Goal: Task Accomplishment & Management: Manage account settings

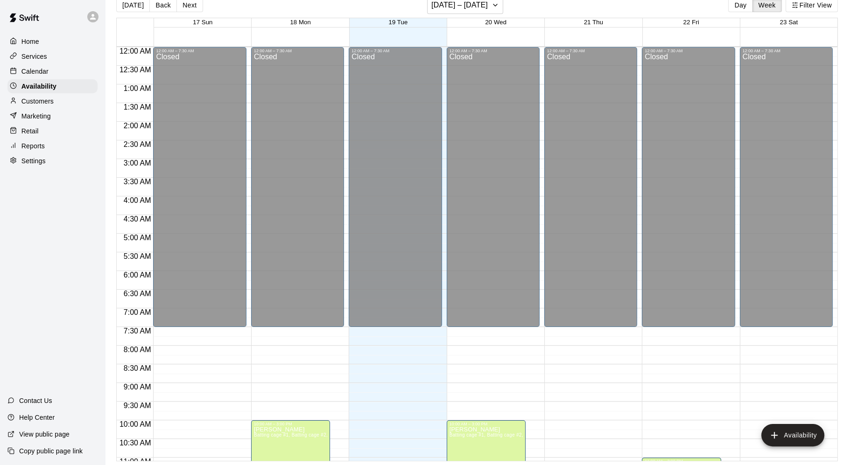
click at [63, 73] on div "Calendar" at bounding box center [52, 71] width 90 height 14
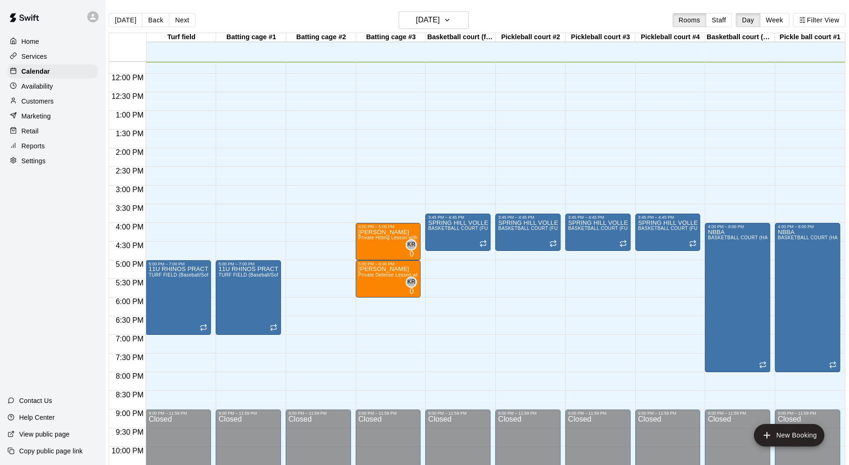
scroll to position [434, 0]
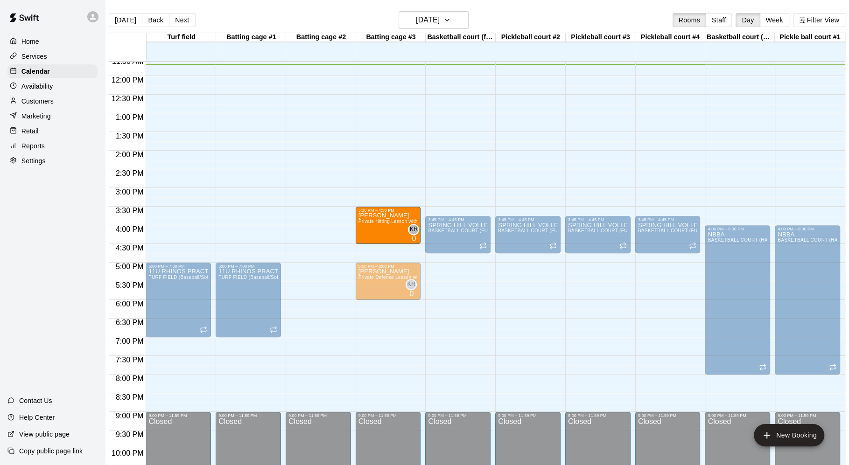
drag, startPoint x: 374, startPoint y: 242, endPoint x: 376, endPoint y: 230, distance: 11.8
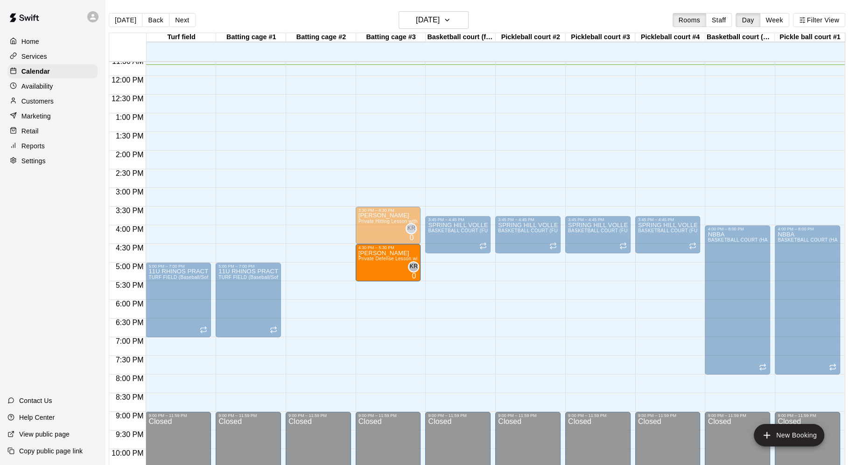
drag, startPoint x: 371, startPoint y: 288, endPoint x: 373, endPoint y: 277, distance: 11.8
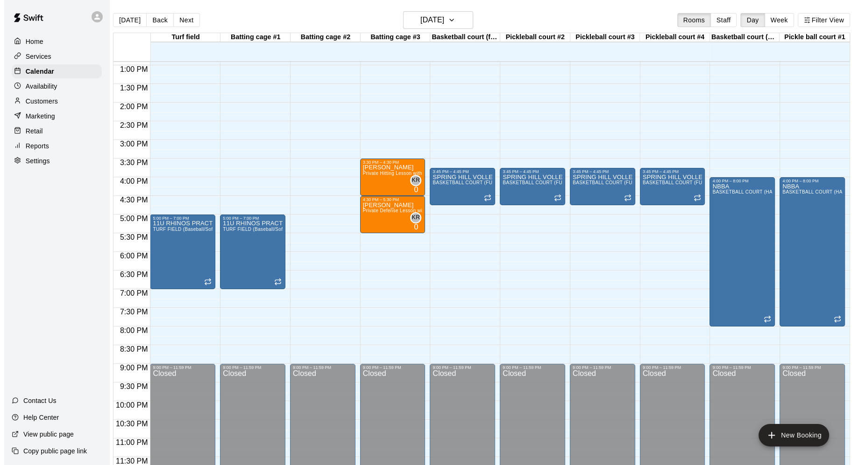
scroll to position [490, 0]
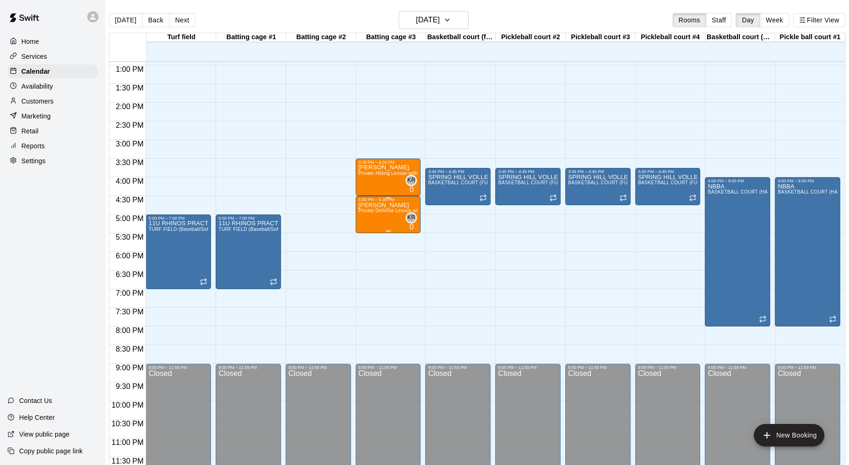
click at [364, 214] on div "[PERSON_NAME] Private Defense Lesson with [PERSON_NAME]" at bounding box center [389, 434] width 60 height 465
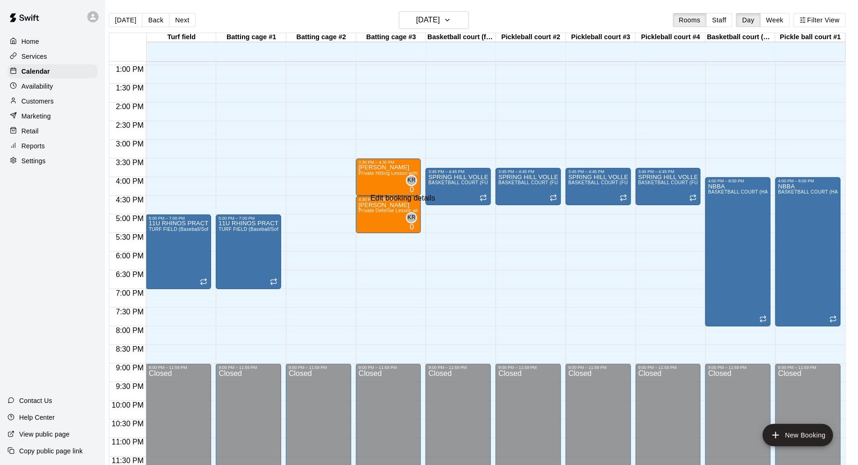
click at [349, 312] on li "00" at bounding box center [343, 316] width 11 height 8
type input "********"
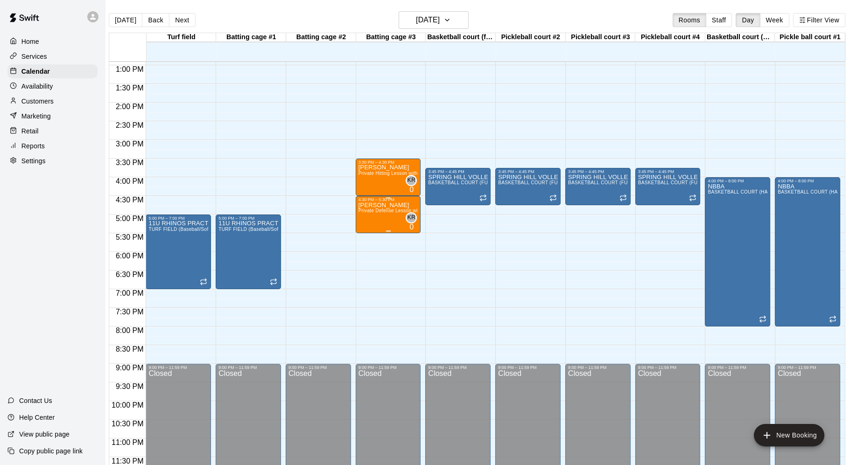
click at [369, 212] on div "[PERSON_NAME] Private Defense Lesson with [PERSON_NAME]" at bounding box center [389, 434] width 60 height 465
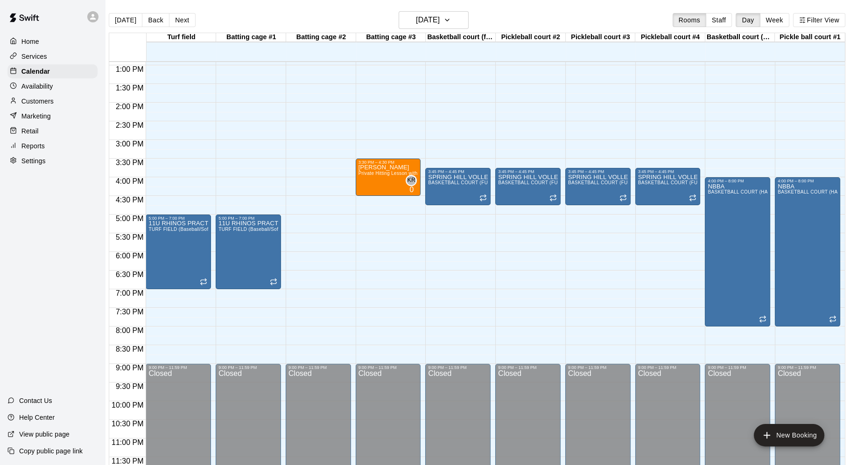
click at [373, 200] on div "12:00 AM – 7:30 AM Closed 3:30 PM – 4:30 PM [PERSON_NAME] Private Hitting Lesso…" at bounding box center [388, 28] width 65 height 896
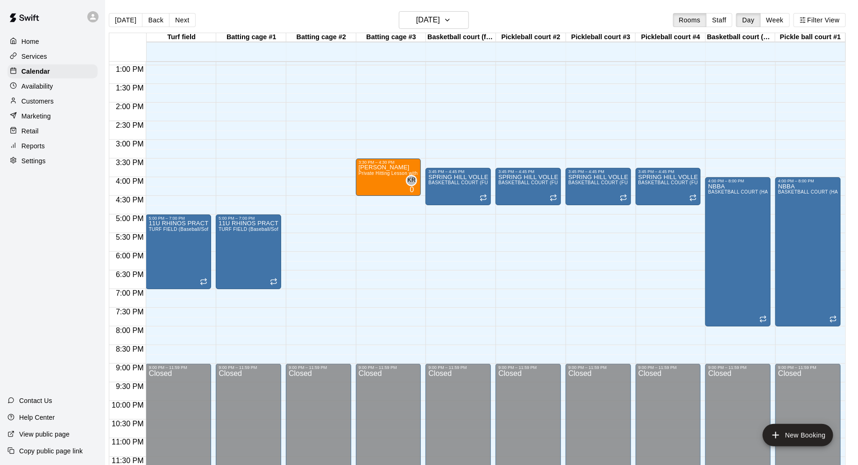
drag, startPoint x: 402, startPoint y: 66, endPoint x: 394, endPoint y: 70, distance: 9.5
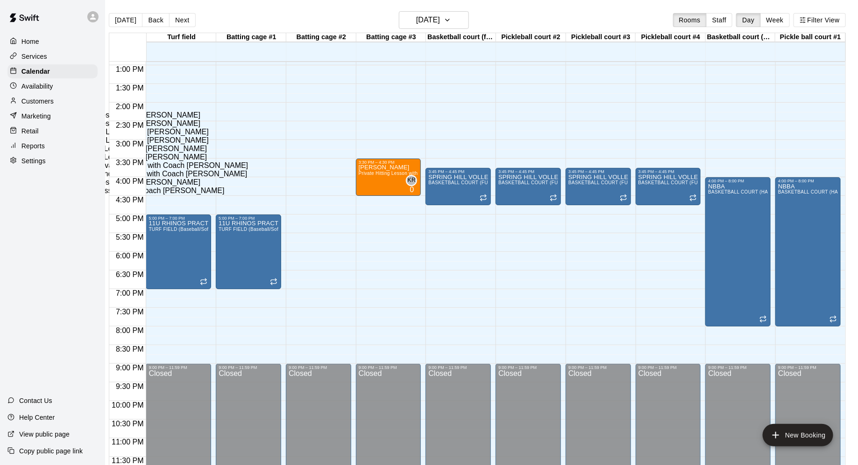
click at [260, 162] on li "Private Defense Lesson with [PERSON_NAME]" at bounding box center [154, 158] width 211 height 8
type input "**********"
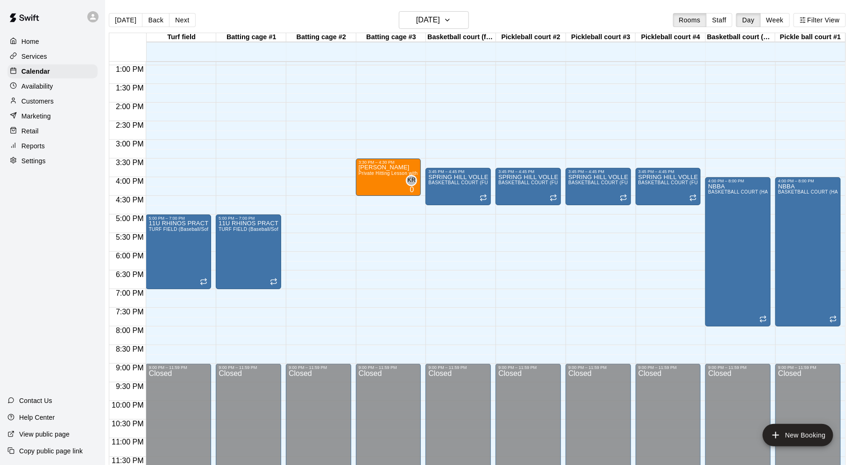
click at [450, 330] on li "30" at bounding box center [443, 334] width 11 height 8
type input "********"
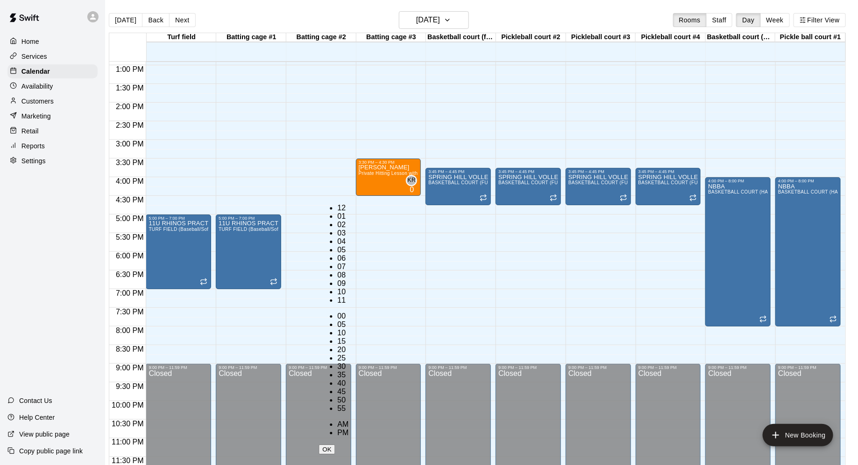
scroll to position [45, 0]
click at [349, 363] on li "30" at bounding box center [343, 367] width 11 height 8
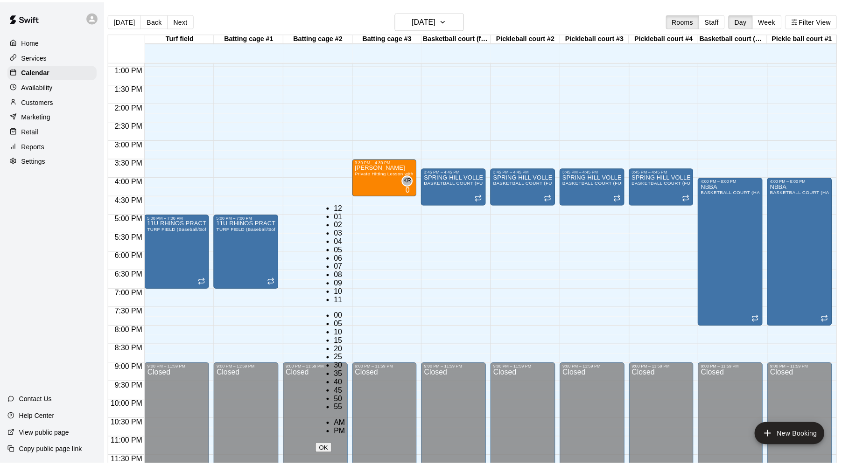
scroll to position [0, 0]
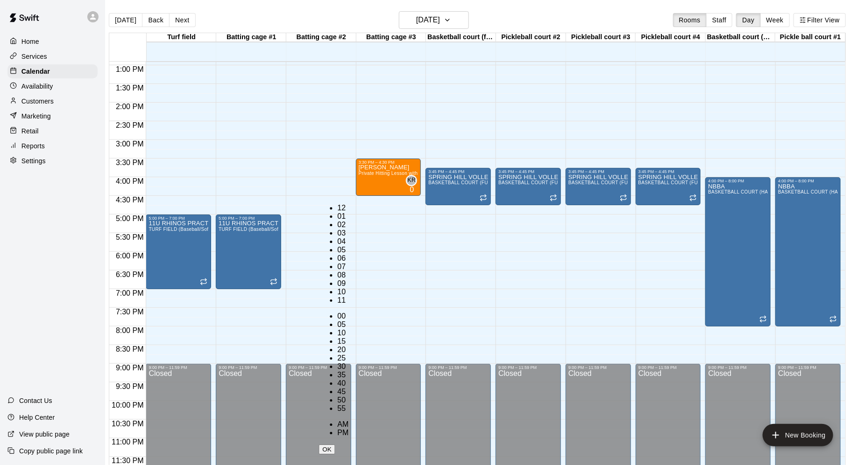
click at [349, 312] on li "00" at bounding box center [343, 316] width 11 height 8
type input "********"
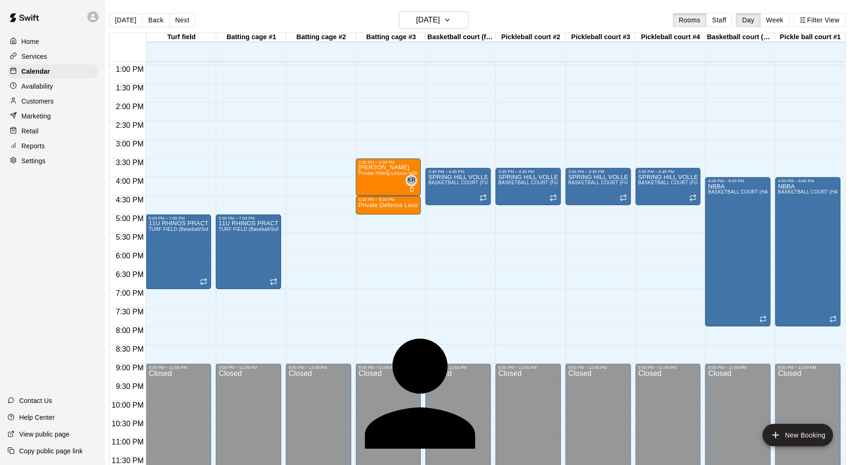
type input "***"
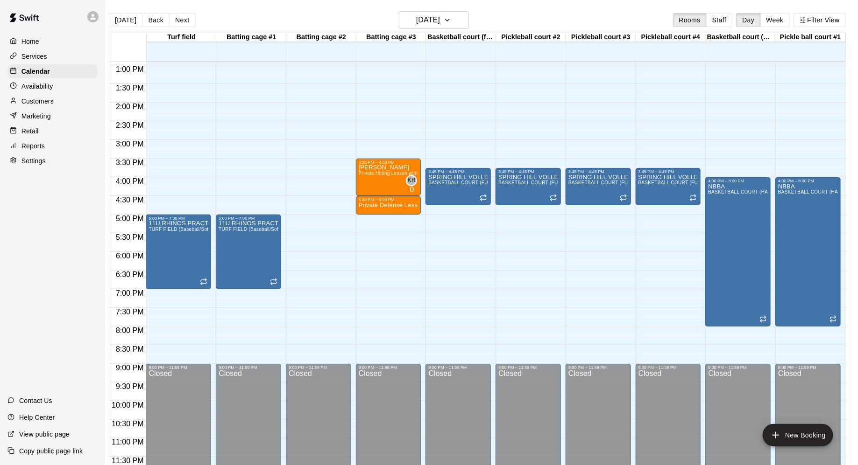
type input "*"
drag, startPoint x: 551, startPoint y: 362, endPoint x: 551, endPoint y: 352, distance: 10.3
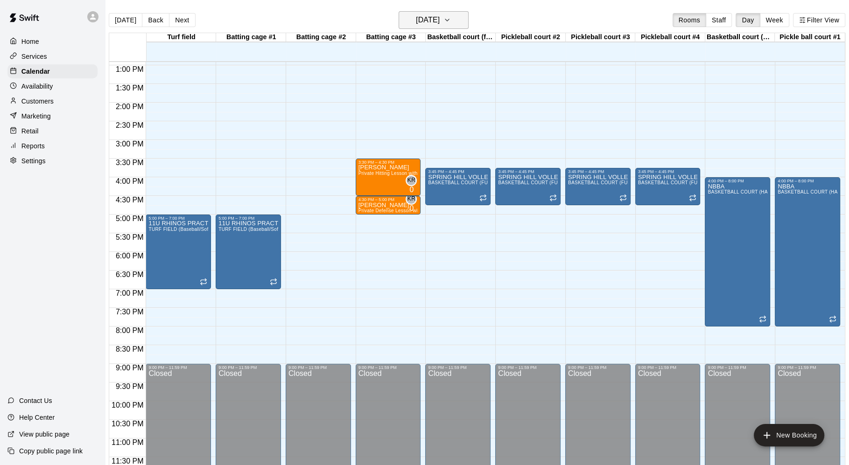
click at [450, 19] on icon "button" at bounding box center [446, 19] width 7 height 11
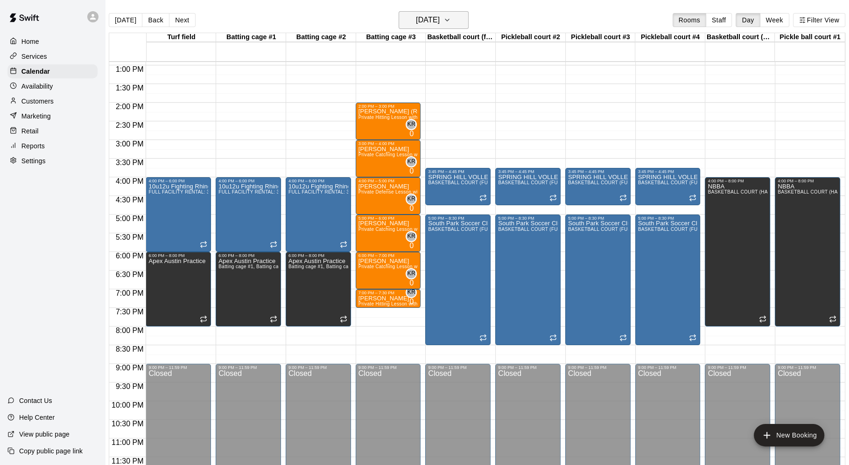
click at [451, 21] on icon "button" at bounding box center [446, 19] width 7 height 11
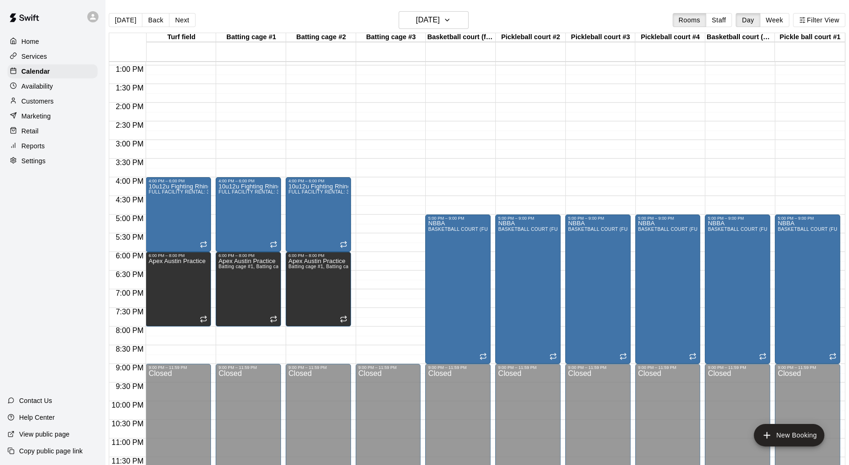
click at [56, 85] on div "Availability" at bounding box center [52, 86] width 90 height 14
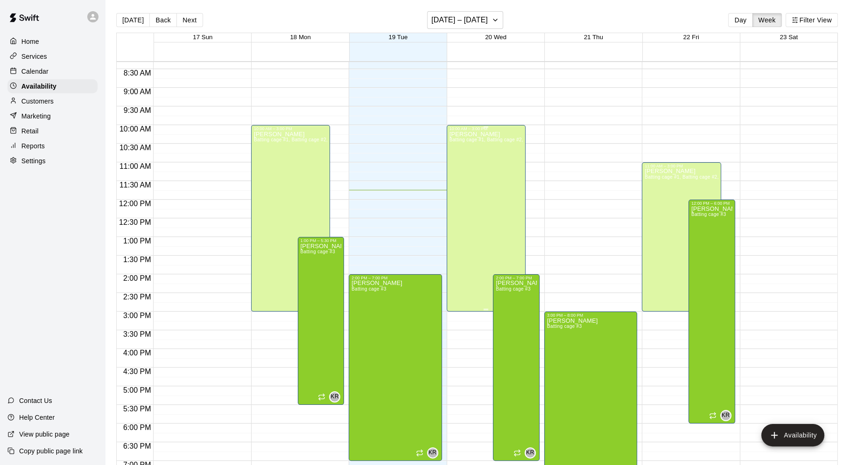
scroll to position [313, 0]
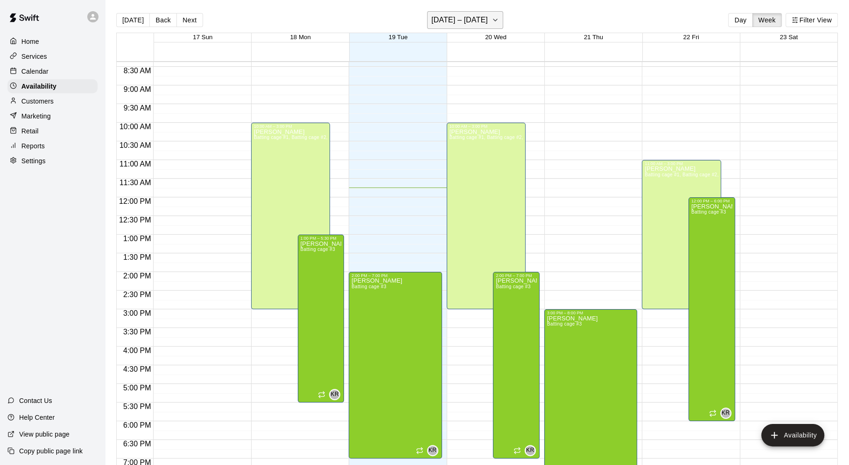
click at [493, 19] on icon "button" at bounding box center [495, 20] width 4 height 2
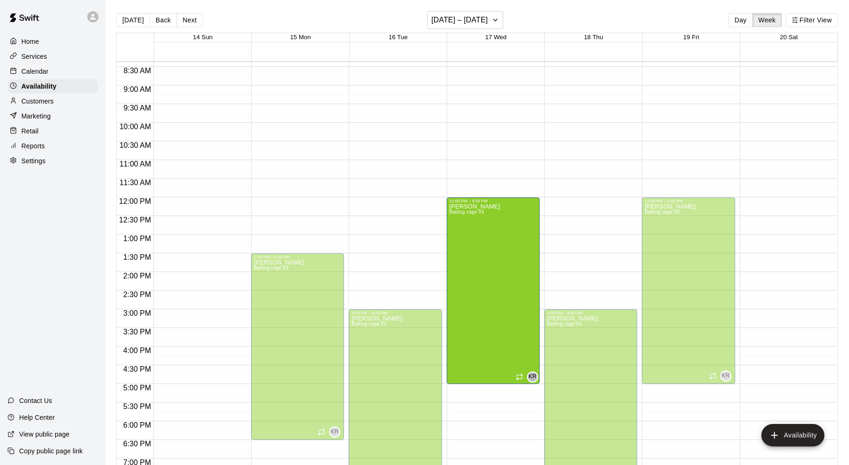
drag, startPoint x: 491, startPoint y: 388, endPoint x: 492, endPoint y: 306, distance: 82.6
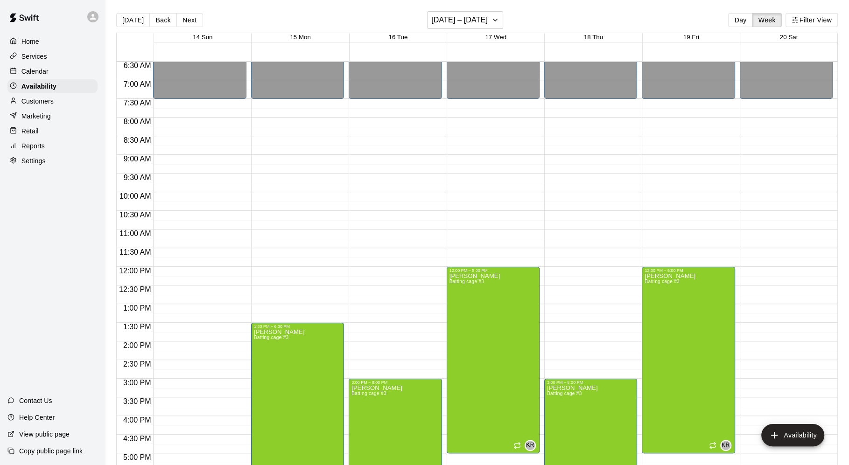
scroll to position [481, 0]
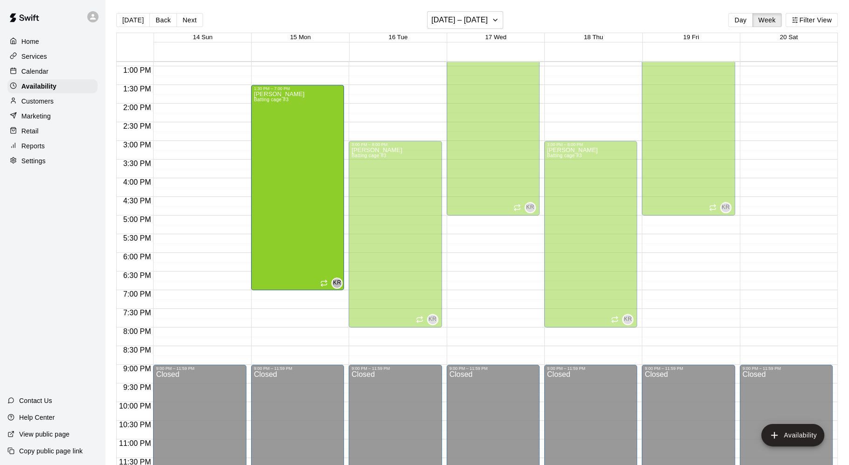
drag, startPoint x: 295, startPoint y: 269, endPoint x: 295, endPoint y: 293, distance: 24.3
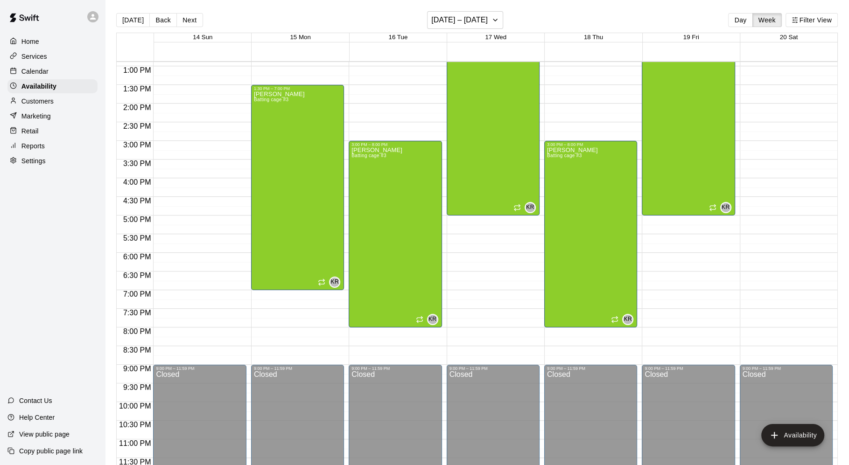
click at [26, 68] on p "Calendar" at bounding box center [34, 71] width 27 height 9
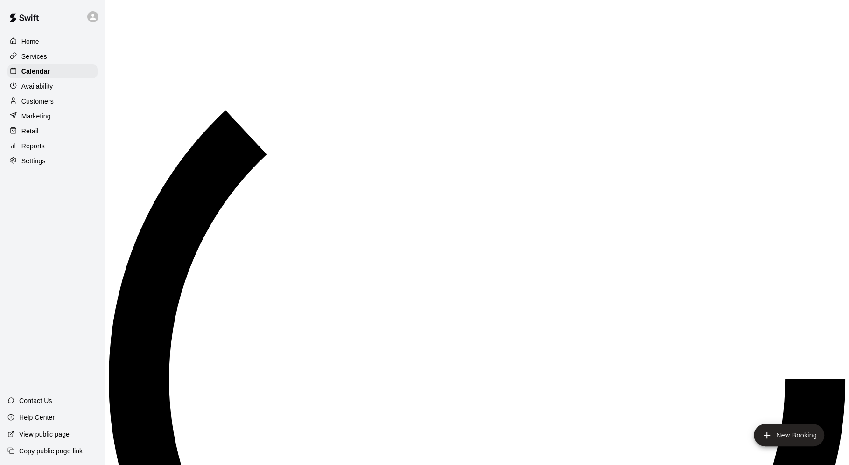
scroll to position [439, 0]
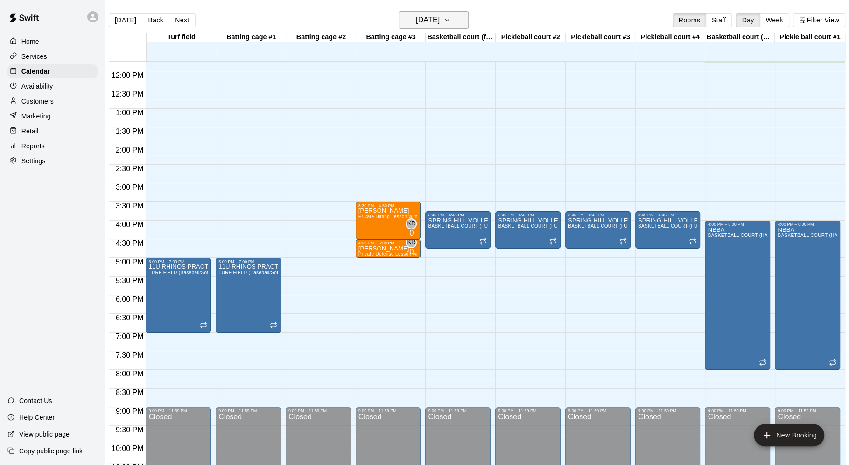
click at [450, 21] on icon "button" at bounding box center [446, 19] width 7 height 11
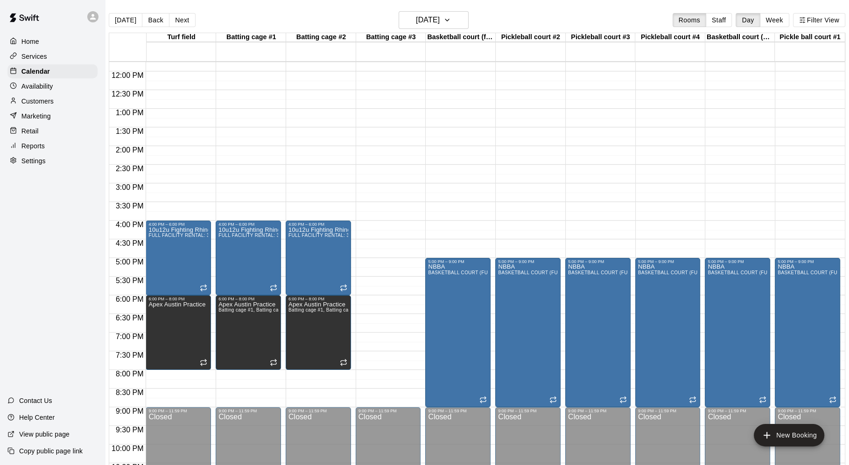
click at [78, 37] on div "Home" at bounding box center [52, 42] width 90 height 14
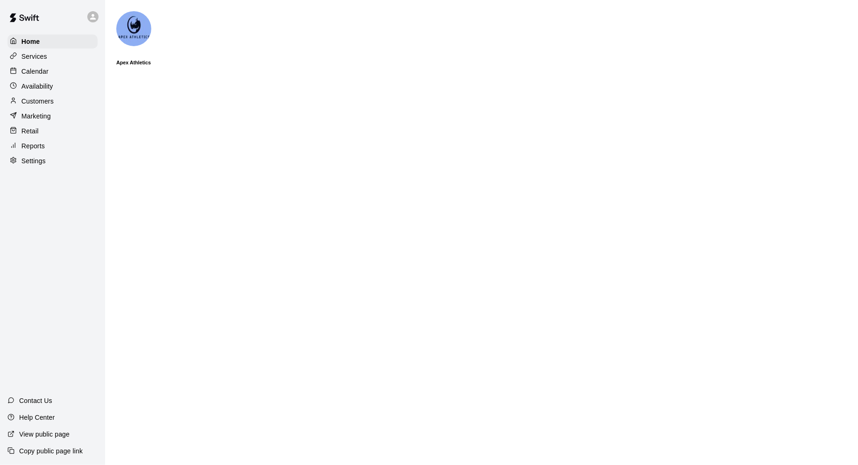
click at [78, 53] on div "Services" at bounding box center [52, 56] width 90 height 14
